Goal: Information Seeking & Learning: Learn about a topic

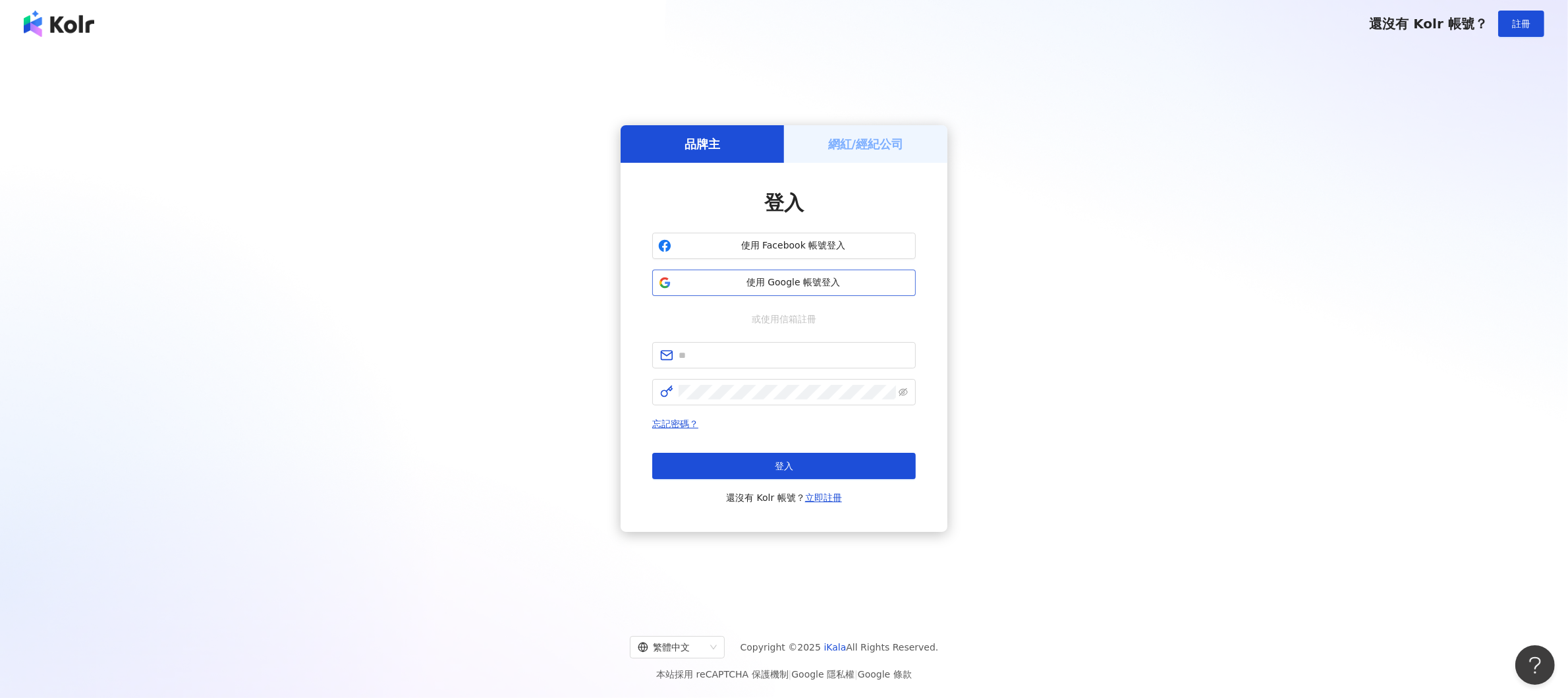
click at [771, 282] on span "使用 Google 帳號登入" at bounding box center [793, 282] width 233 height 13
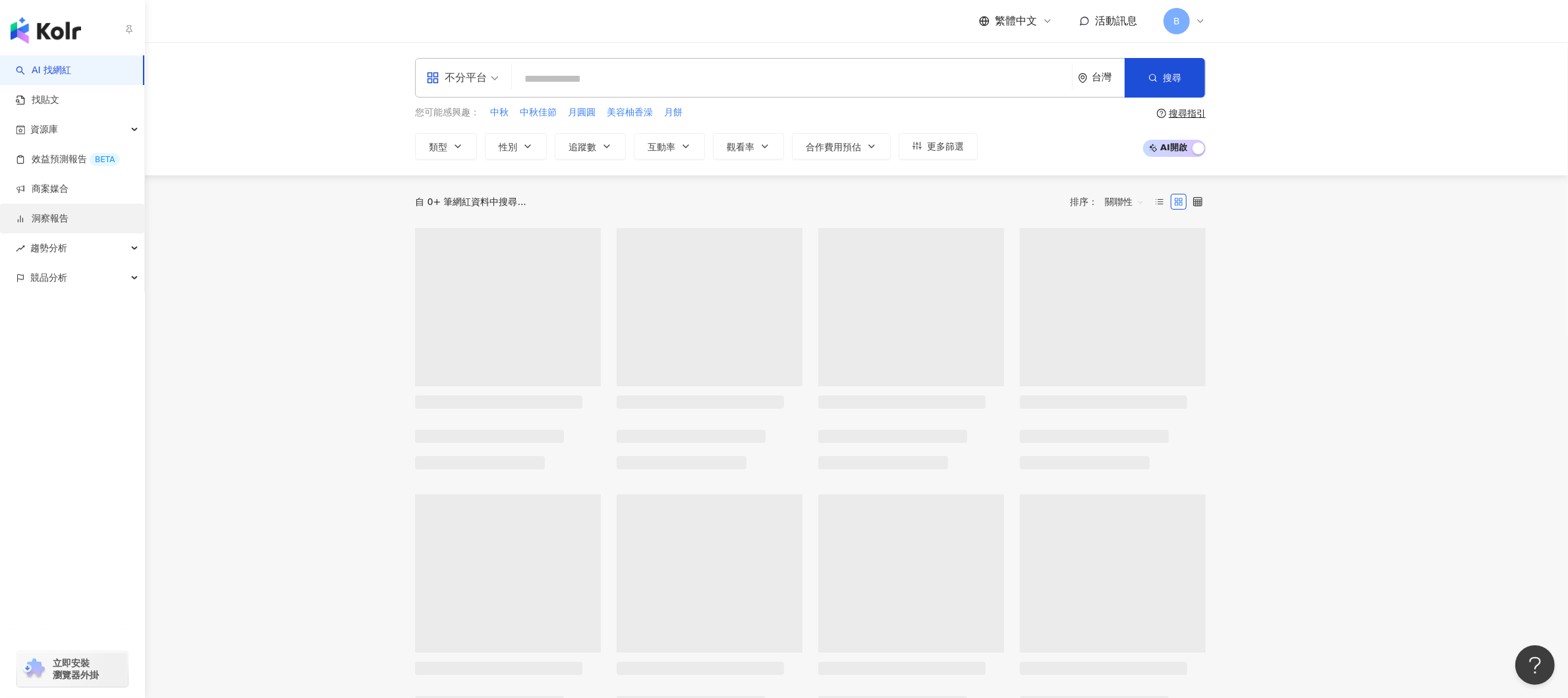
click at [58, 221] on link "洞察報告" at bounding box center [42, 219] width 53 height 13
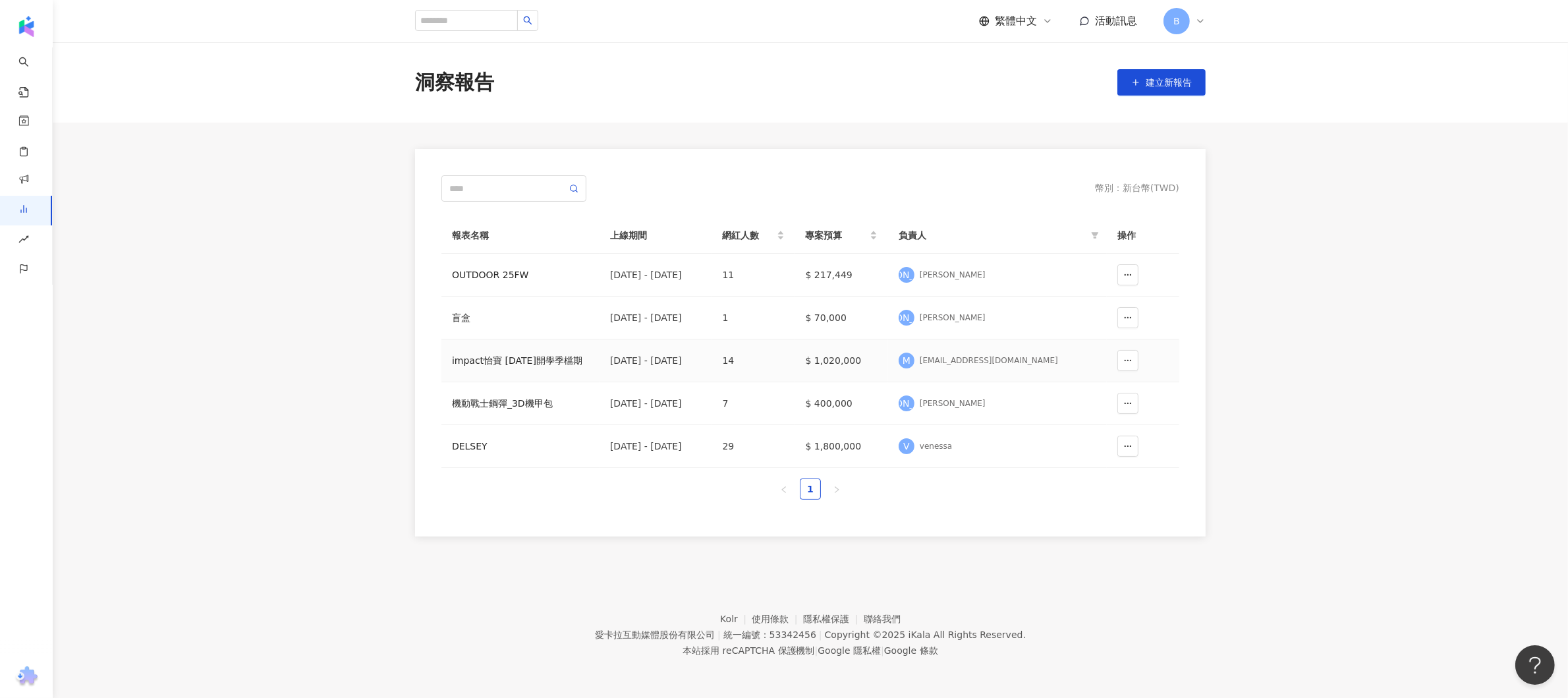
click at [496, 356] on div "impact怡寶 [DATE]開學季檔期" at bounding box center [521, 360] width 137 height 14
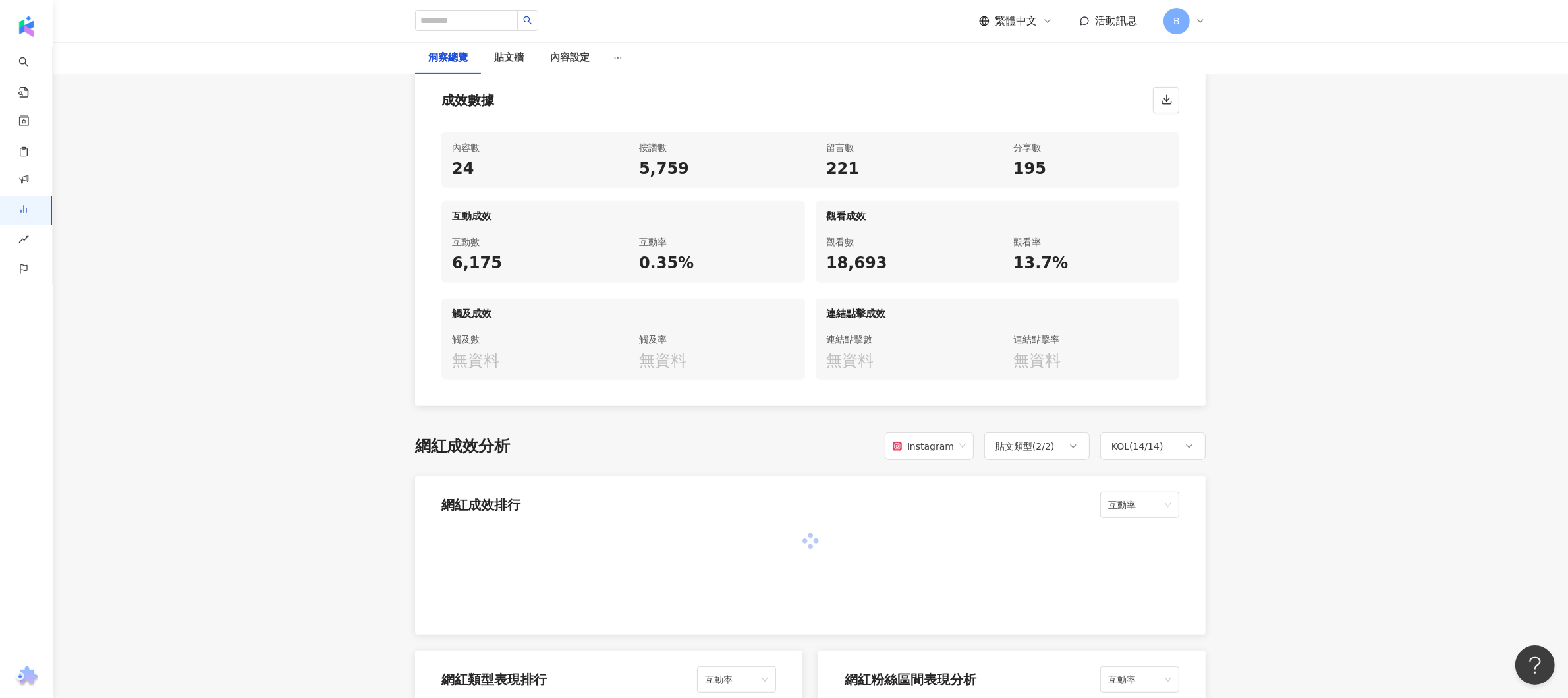
scroll to position [395, 0]
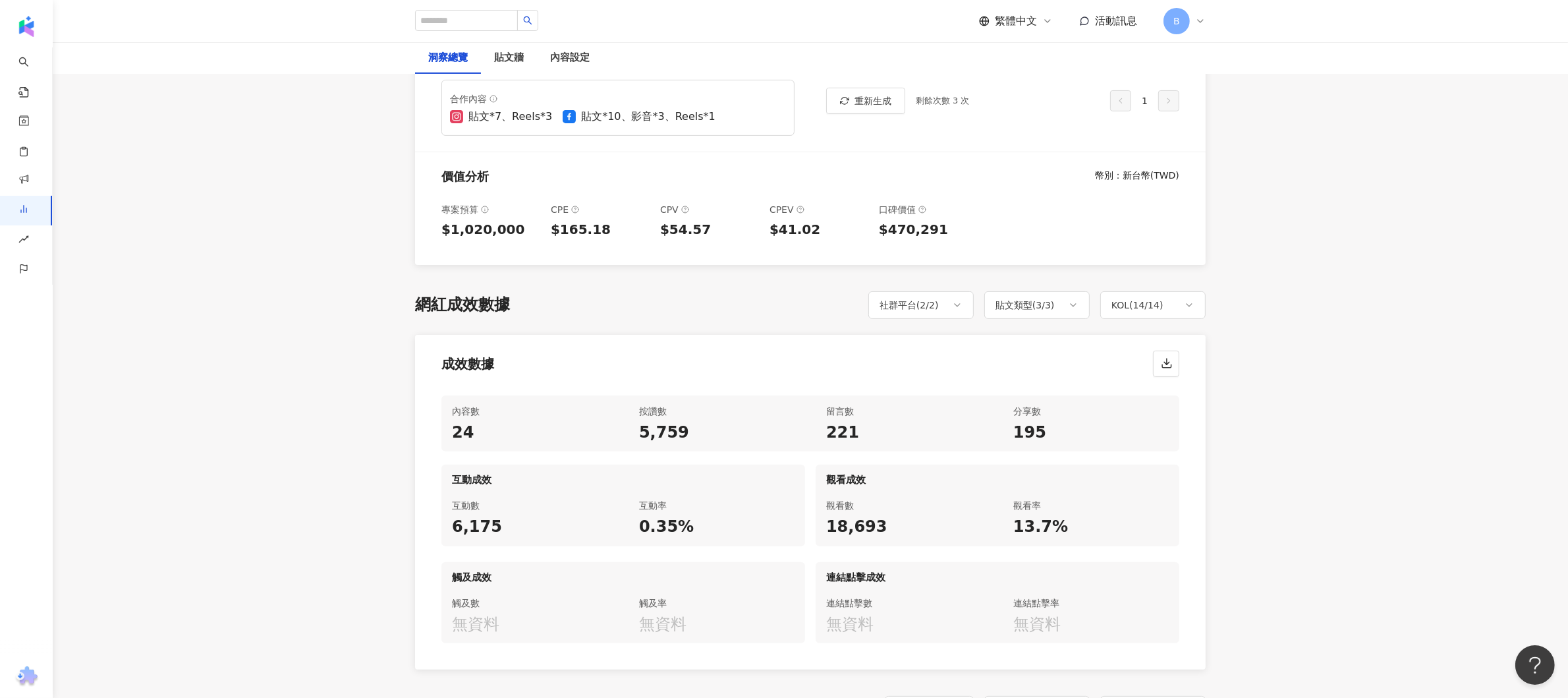
click at [507, 43] on div "貼文牆" at bounding box center [509, 58] width 56 height 31
click at [513, 58] on div "貼文牆" at bounding box center [509, 58] width 30 height 16
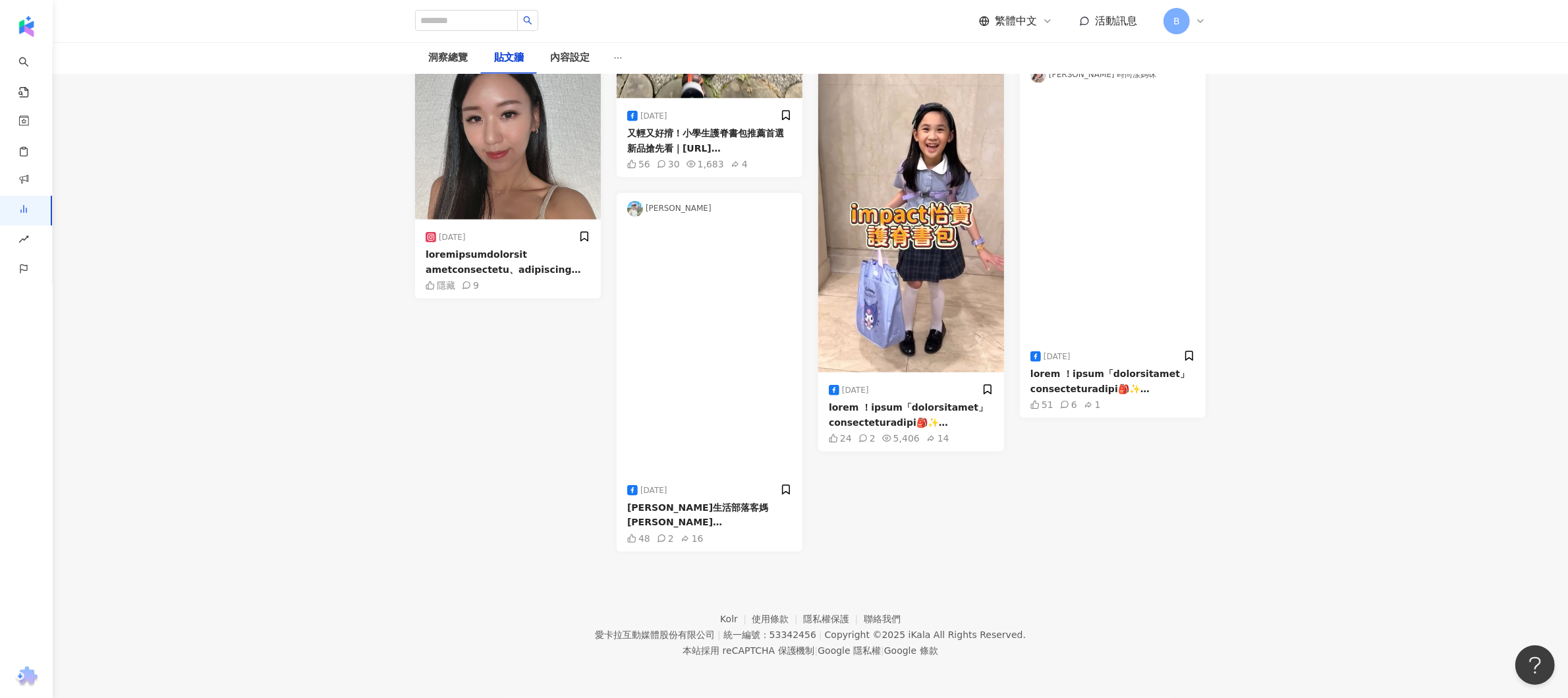
scroll to position [1742, 0]
